Goal: Information Seeking & Learning: Learn about a topic

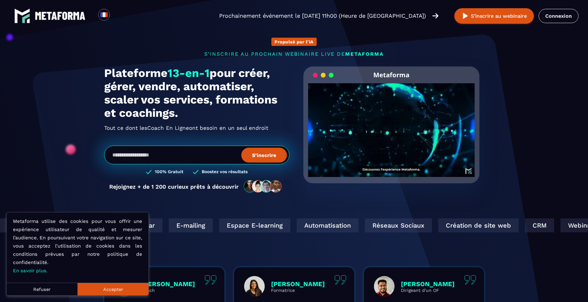
click at [48, 291] on button "Refuser" at bounding box center [42, 289] width 71 height 13
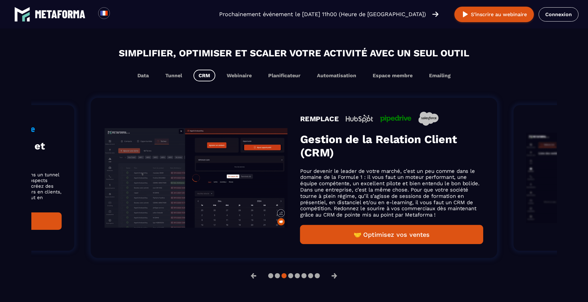
scroll to position [380, 0]
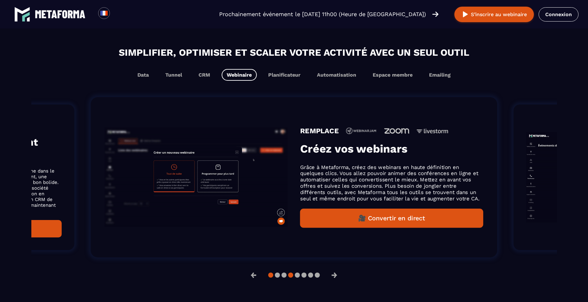
click at [270, 278] on button at bounding box center [270, 275] width 5 height 5
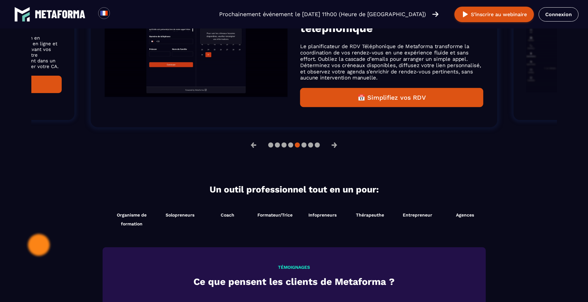
scroll to position [507, 0]
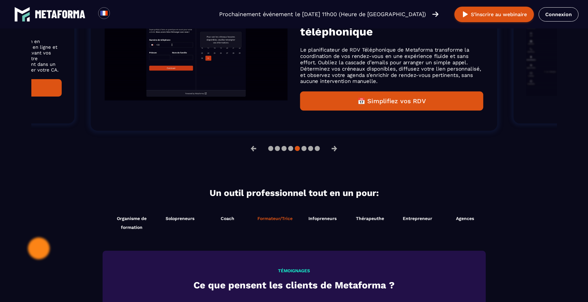
click at [276, 221] on span "Formateur/Trice" at bounding box center [275, 218] width 35 height 5
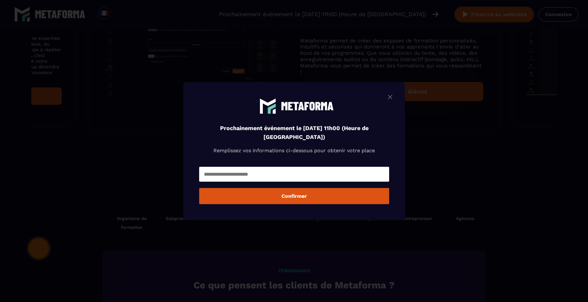
click at [394, 97] on img "Modal window" at bounding box center [391, 97] width 8 height 8
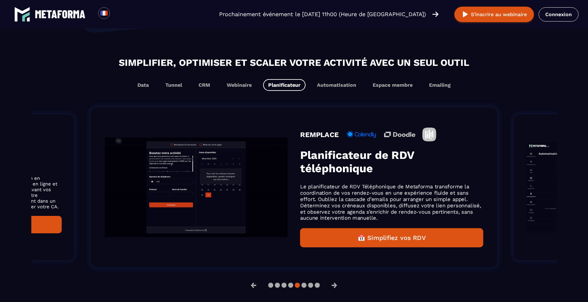
scroll to position [370, 0]
click at [142, 86] on button "Data" at bounding box center [143, 85] width 22 height 12
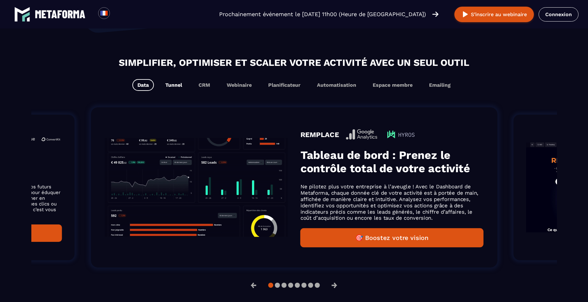
click at [174, 84] on button "Tunnel" at bounding box center [173, 85] width 27 height 12
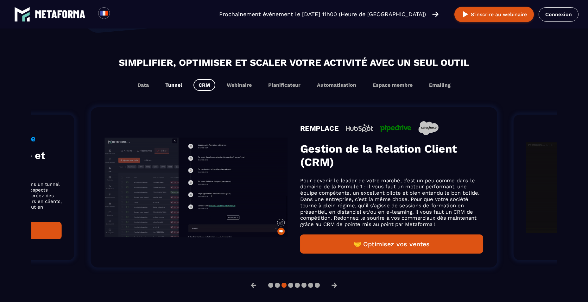
click at [176, 86] on button "Tunnel" at bounding box center [173, 85] width 27 height 12
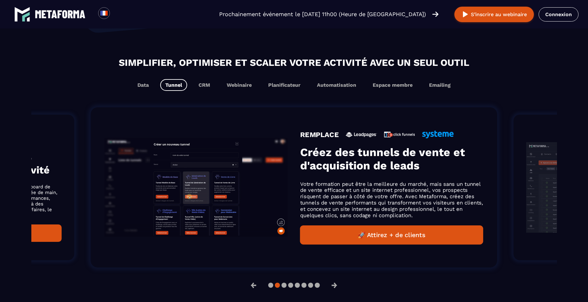
click at [398, 239] on button "🚀 Attirez + de clients" at bounding box center [391, 235] width 183 height 19
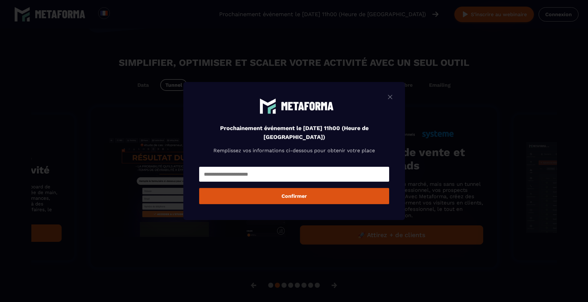
click at [392, 97] on img "Modal window" at bounding box center [391, 97] width 8 height 8
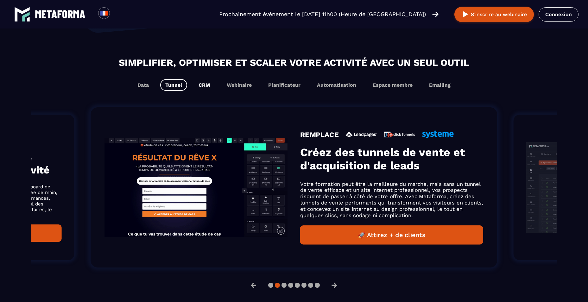
click at [208, 89] on button "CRM" at bounding box center [205, 85] width 22 height 12
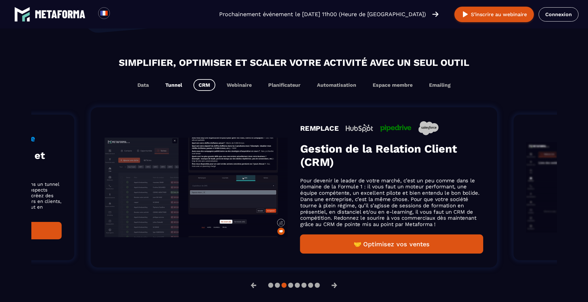
click at [171, 86] on button "Tunnel" at bounding box center [173, 85] width 27 height 12
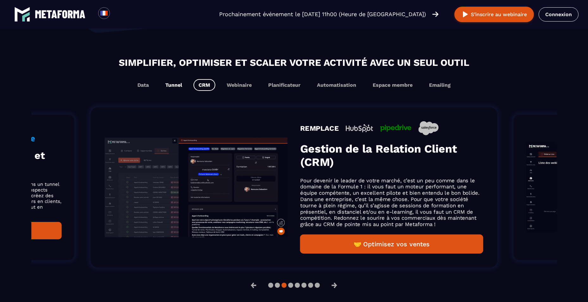
click at [175, 82] on button "Tunnel" at bounding box center [173, 85] width 27 height 12
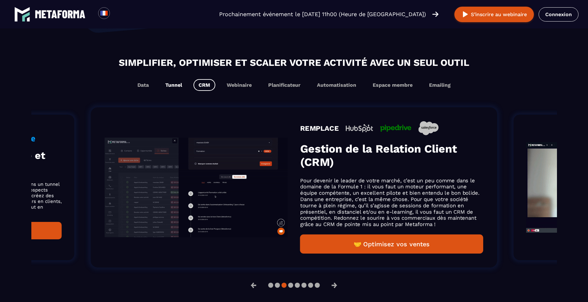
click at [175, 82] on button "Tunnel" at bounding box center [173, 85] width 27 height 12
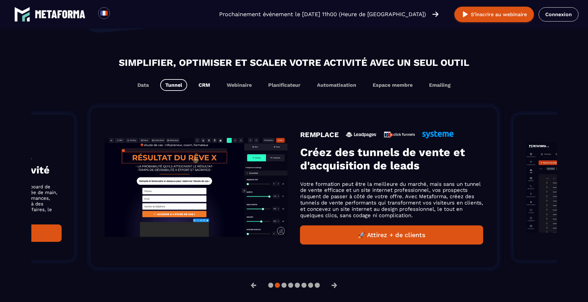
click at [205, 87] on button "CRM" at bounding box center [205, 85] width 22 height 12
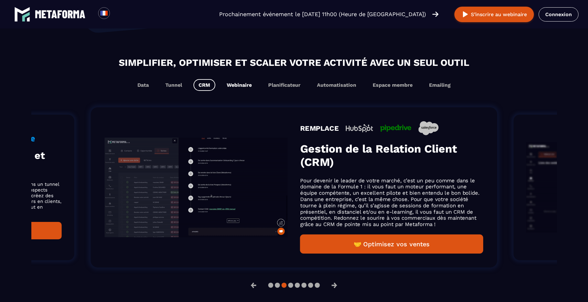
click at [240, 88] on button "Webinaire" at bounding box center [239, 85] width 35 height 12
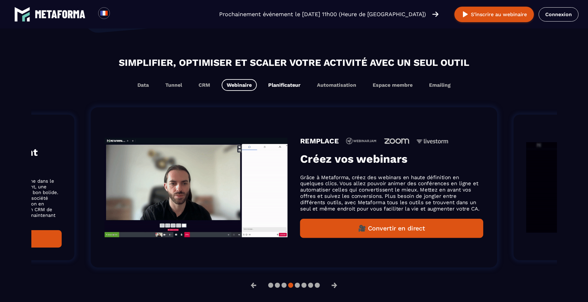
click at [291, 86] on button "Planificateur" at bounding box center [284, 85] width 42 height 12
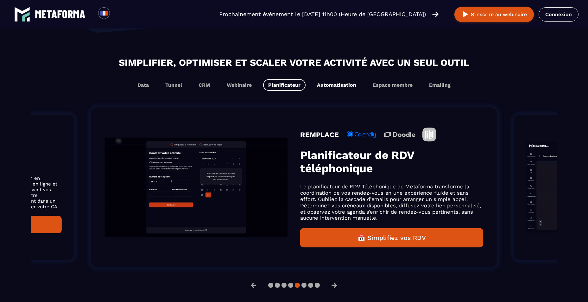
click at [343, 85] on button "Automatisation" at bounding box center [336, 85] width 49 height 12
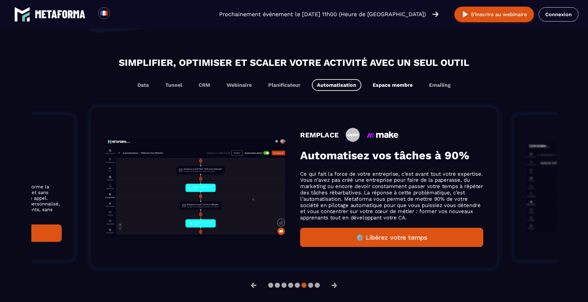
click at [389, 86] on button "Espace membre" at bounding box center [393, 85] width 50 height 12
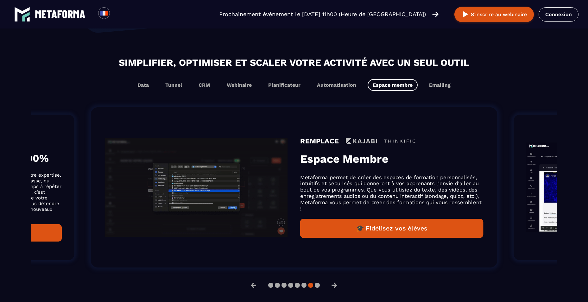
scroll to position [380, 0]
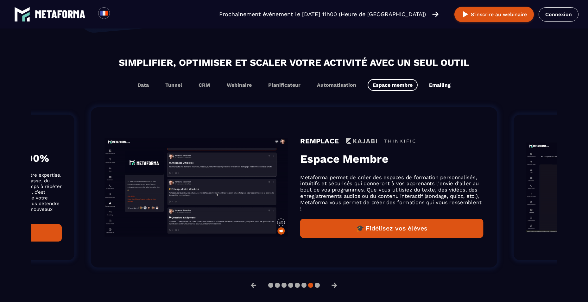
click at [439, 84] on button "Emailing" at bounding box center [440, 85] width 32 height 12
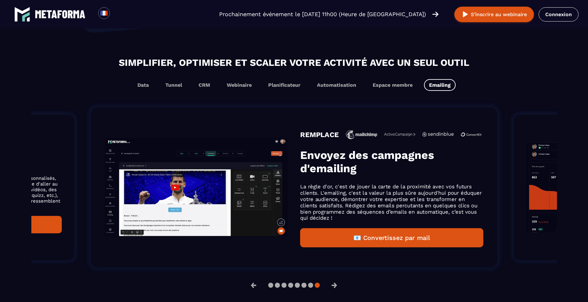
scroll to position [370, 0]
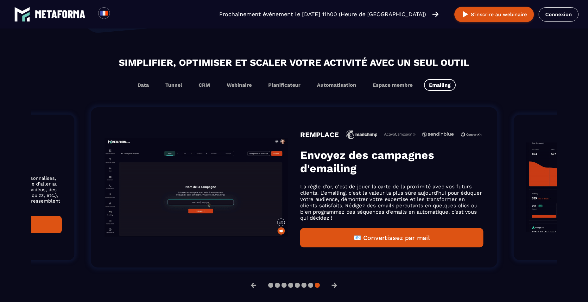
click at [408, 241] on button "📧 Convertissez par mail" at bounding box center [391, 237] width 183 height 19
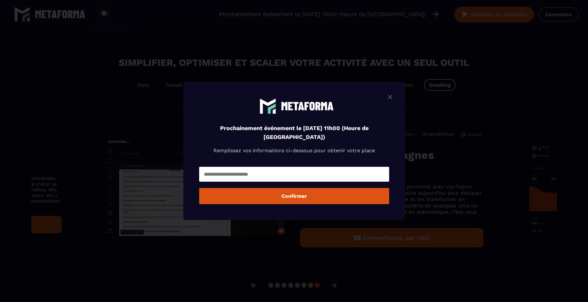
click at [392, 97] on img "Modal window" at bounding box center [391, 97] width 8 height 8
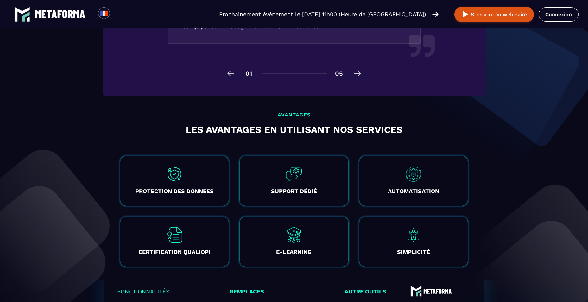
scroll to position [1257, 0]
